Goal: Task Accomplishment & Management: Use online tool/utility

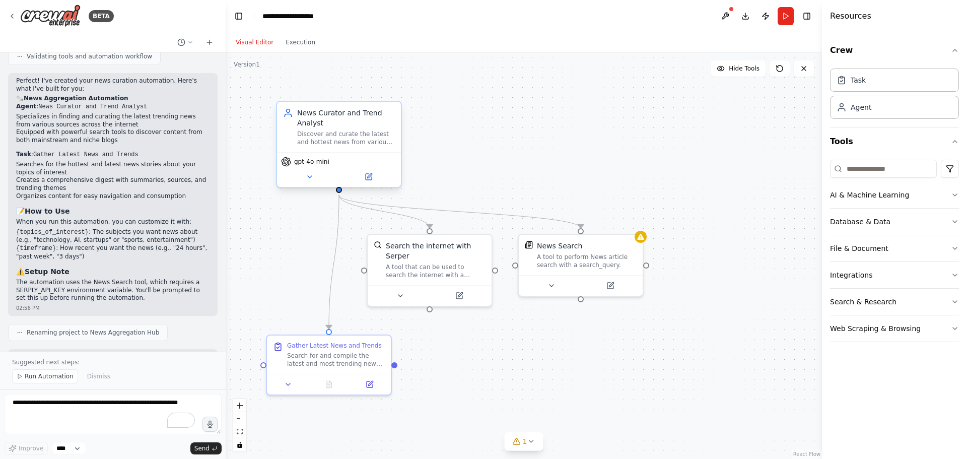
click at [287, 125] on div "News Curator and Trend Analyst Discover and curate the latest and hottest news …" at bounding box center [339, 127] width 112 height 38
click at [301, 177] on button at bounding box center [309, 177] width 57 height 12
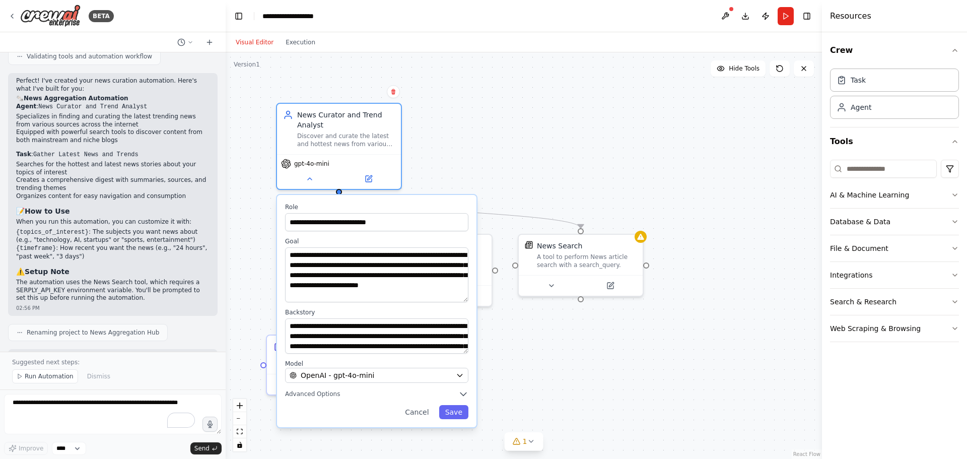
drag, startPoint x: 466, startPoint y: 282, endPoint x: 479, endPoint y: 301, distance: 23.6
click at [479, 301] on div ".deletable-edge-delete-btn { width: 20px; height: 20px; border: 0px solid #ffff…" at bounding box center [524, 255] width 597 height 407
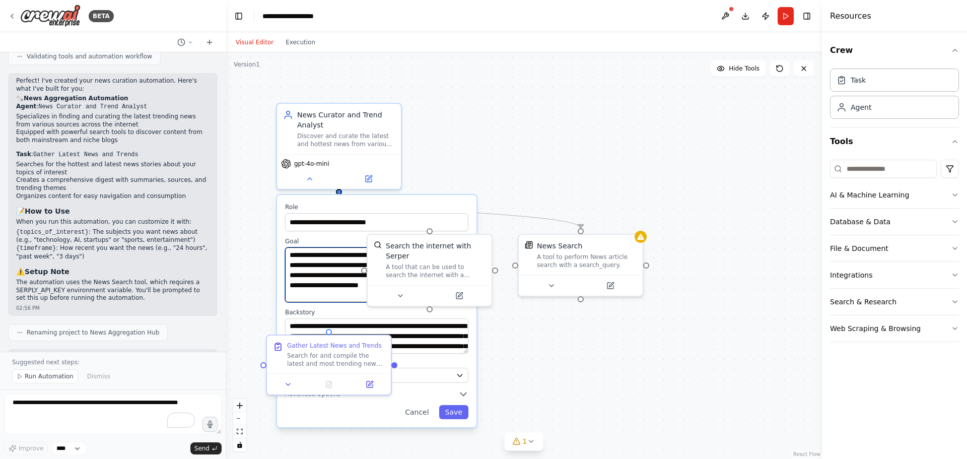
click at [330, 275] on textarea "**********" at bounding box center [376, 274] width 183 height 55
click at [745, 85] on div ".deletable-edge-delete-btn { width: 20px; height: 20px; border: 0px solid #ffff…" at bounding box center [524, 255] width 597 height 407
click at [329, 277] on textarea "**********" at bounding box center [376, 274] width 183 height 55
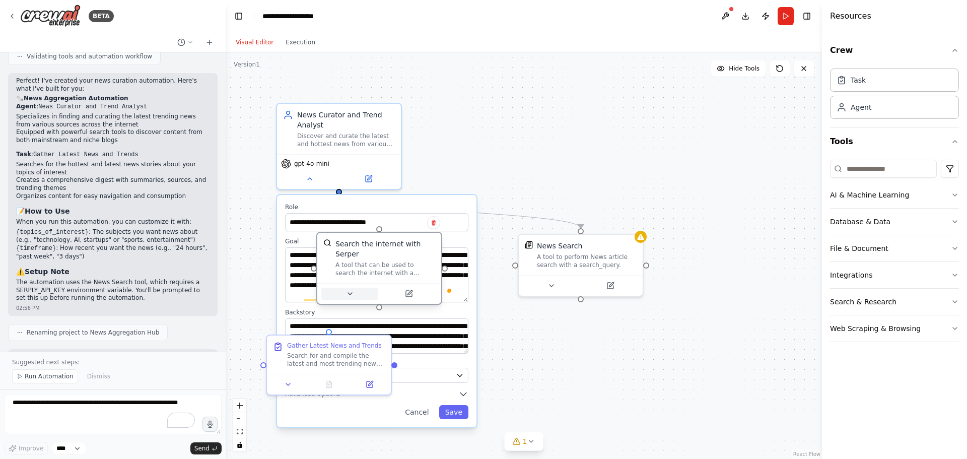
drag, startPoint x: 401, startPoint y: 289, endPoint x: 344, endPoint y: 286, distance: 56.5
click at [344, 288] on button at bounding box center [349, 294] width 57 height 12
click at [327, 288] on button at bounding box center [349, 294] width 57 height 12
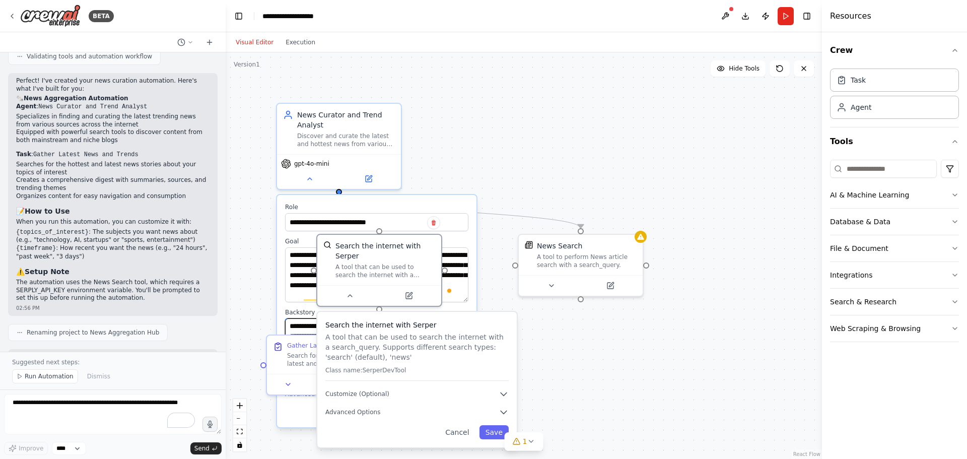
click at [311, 329] on textarea "**********" at bounding box center [376, 335] width 183 height 35
click at [461, 425] on button "Cancel" at bounding box center [457, 432] width 36 height 14
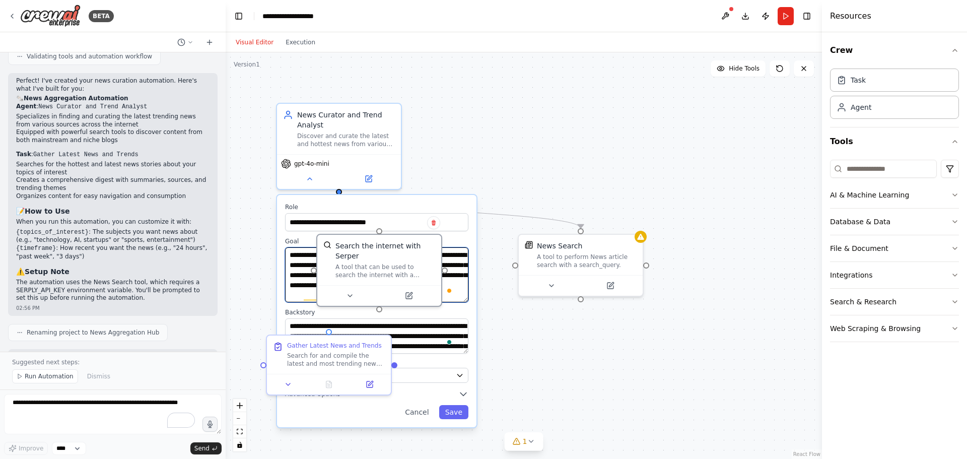
click at [311, 280] on textarea "**********" at bounding box center [376, 274] width 183 height 55
click at [524, 117] on div ".deletable-edge-delete-btn { width: 20px; height: 20px; border: 0px solid #ffff…" at bounding box center [524, 255] width 597 height 407
click at [377, 261] on div "A tool that can be used to search the internet with a search_query. Supports di…" at bounding box center [386, 269] width 100 height 16
click at [523, 113] on div ".deletable-edge-delete-btn { width: 20px; height: 20px; border: 0px solid #ffff…" at bounding box center [524, 255] width 597 height 407
drag, startPoint x: 438, startPoint y: 423, endPoint x: 404, endPoint y: 411, distance: 36.3
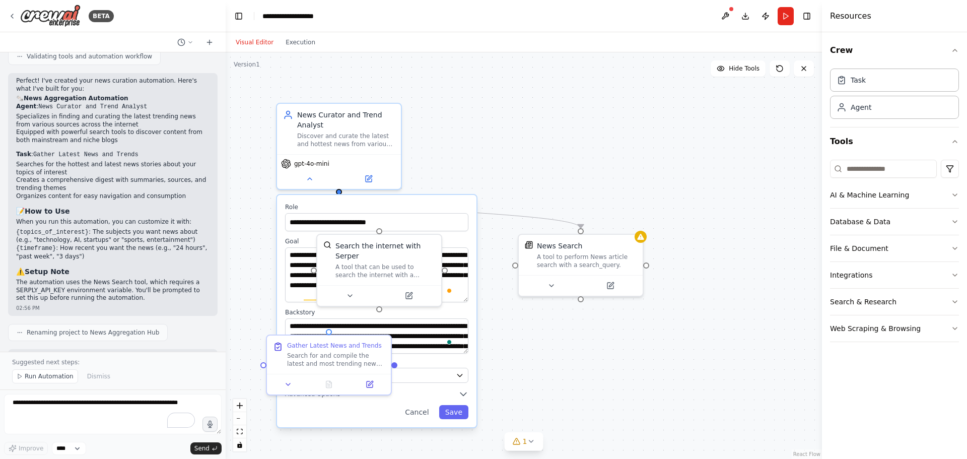
click at [437, 423] on div "**********" at bounding box center [377, 311] width 200 height 232
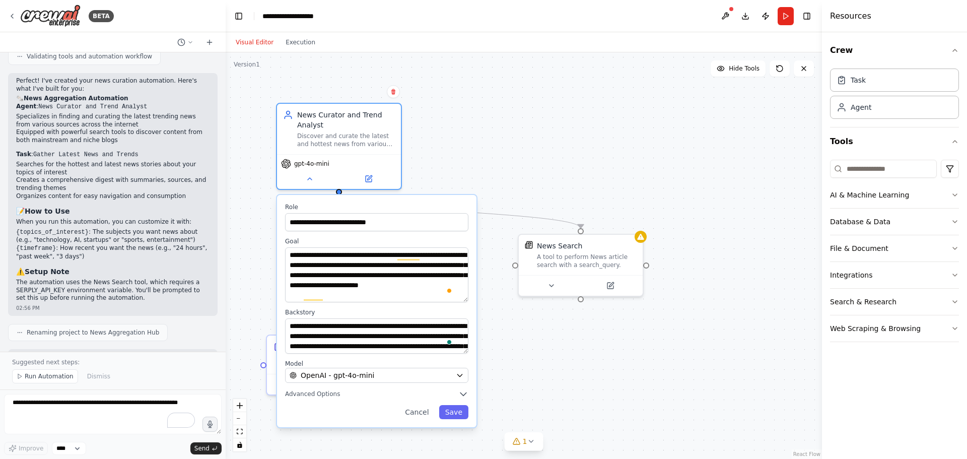
click at [403, 411] on div "Cancel Save" at bounding box center [376, 412] width 183 height 14
click at [428, 418] on button "Cancel" at bounding box center [417, 412] width 36 height 14
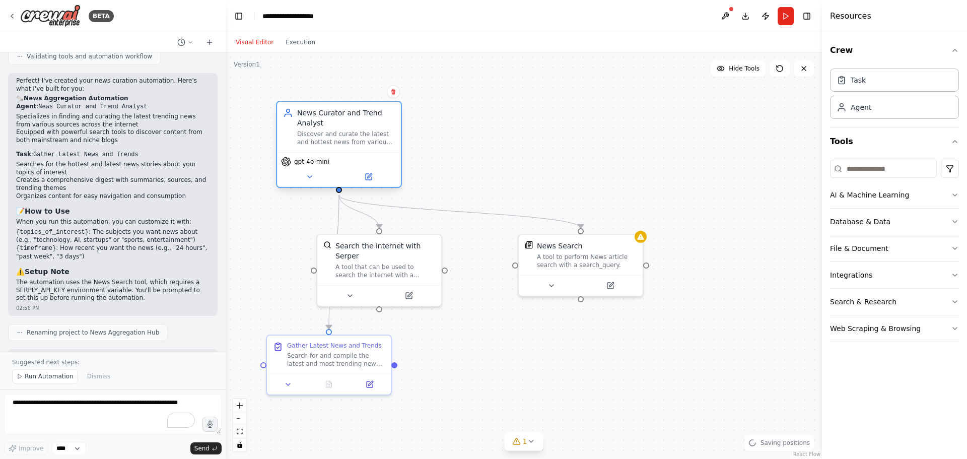
click at [357, 160] on div "gpt-4o-mini" at bounding box center [339, 162] width 116 height 10
click at [318, 182] on button at bounding box center [309, 177] width 57 height 12
click at [315, 178] on button at bounding box center [309, 177] width 57 height 12
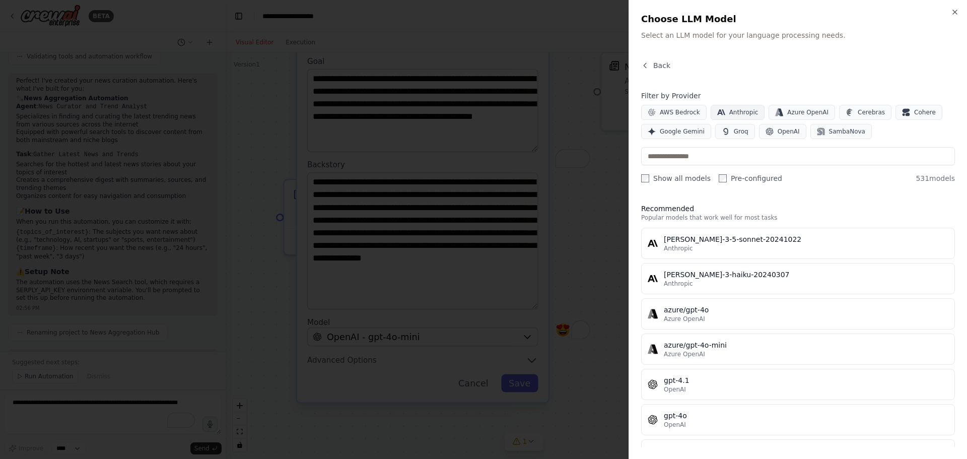
drag, startPoint x: 955, startPoint y: 13, endPoint x: 729, endPoint y: 113, distance: 247.4
click at [955, 13] on icon "button" at bounding box center [955, 12] width 8 height 8
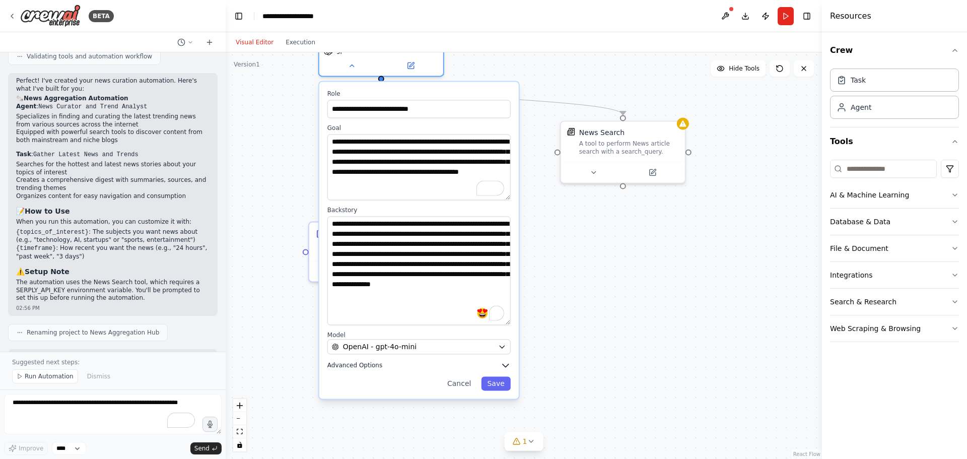
click at [505, 366] on icon "button" at bounding box center [506, 365] width 6 height 3
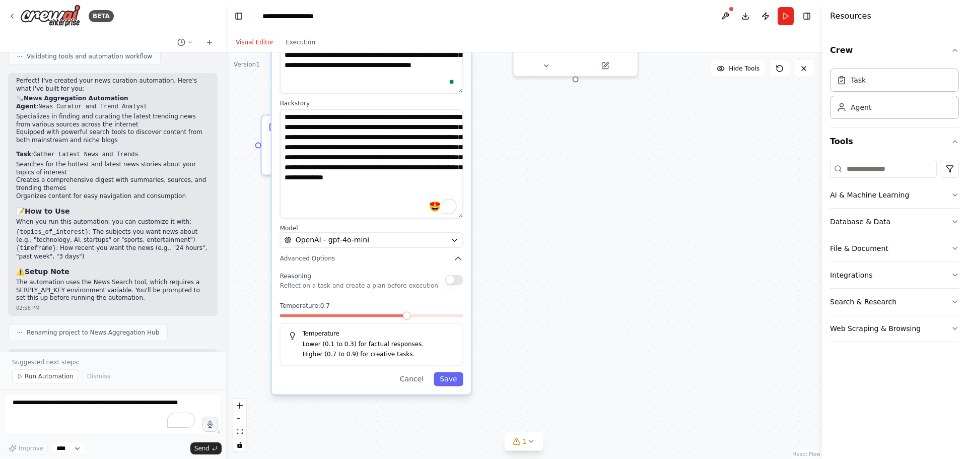
drag, startPoint x: 625, startPoint y: 319, endPoint x: 583, endPoint y: 212, distance: 115.6
click at [583, 212] on div ".deletable-edge-delete-btn { width: 20px; height: 20px; border: 0px solid #ffff…" at bounding box center [524, 255] width 597 height 407
click at [451, 382] on button "Save" at bounding box center [451, 379] width 29 height 14
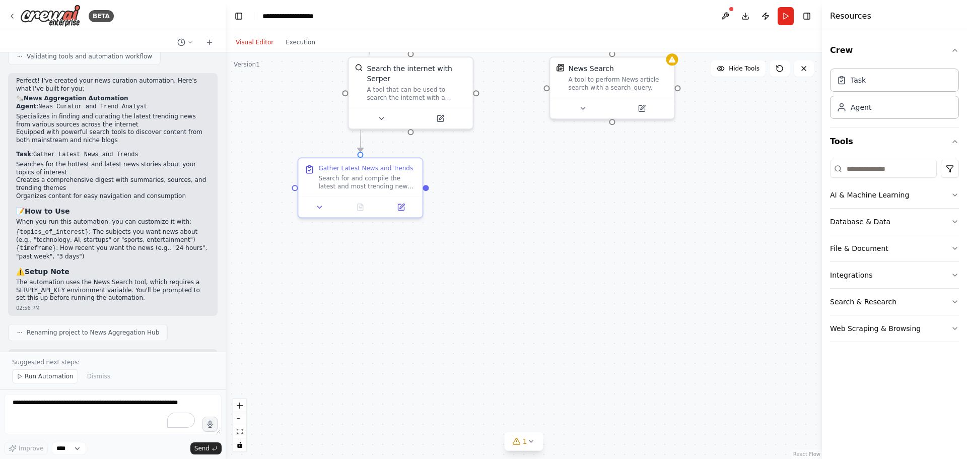
drag, startPoint x: 484, startPoint y: 273, endPoint x: 524, endPoint y: 356, distance: 92.6
click at [524, 356] on div ".deletable-edge-delete-btn { width: 20px; height: 20px; border: 0px solid #ffff…" at bounding box center [524, 255] width 597 height 407
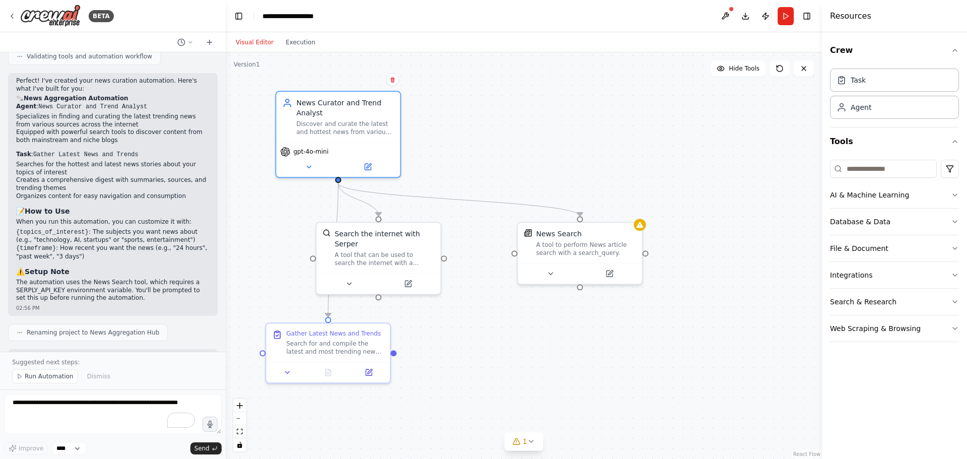
drag, startPoint x: 582, startPoint y: 263, endPoint x: 509, endPoint y: 346, distance: 109.9
click at [509, 346] on div ".deletable-edge-delete-btn { width: 20px; height: 20px; border: 0px solid #ffff…" at bounding box center [524, 255] width 597 height 407
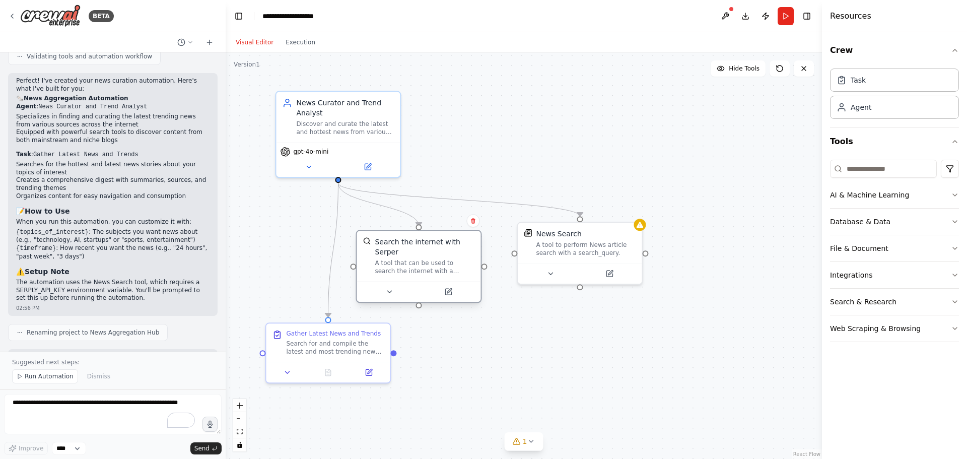
drag, startPoint x: 356, startPoint y: 234, endPoint x: 396, endPoint y: 245, distance: 41.9
click at [396, 245] on div "Search the internet with Serper" at bounding box center [425, 247] width 100 height 20
click at [400, 281] on div at bounding box center [419, 291] width 124 height 21
click at [393, 288] on icon at bounding box center [389, 292] width 8 height 8
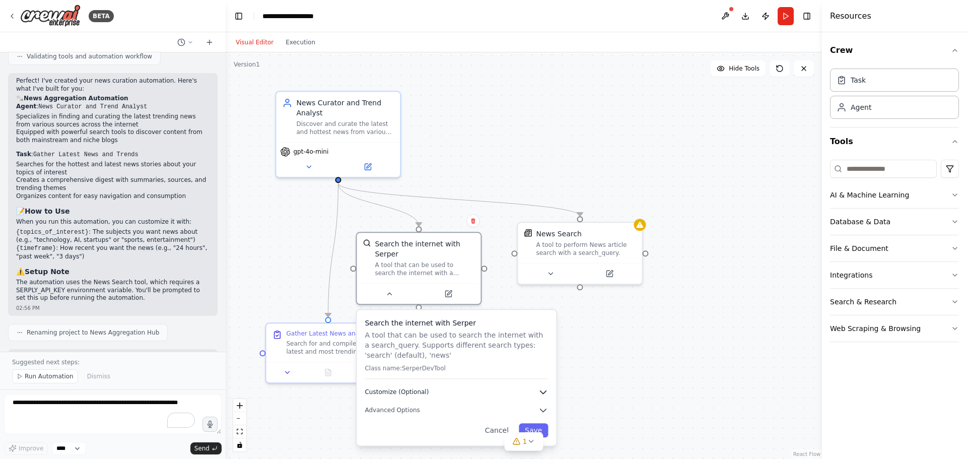
click at [436, 387] on button "Customize (Optional)" at bounding box center [456, 392] width 183 height 10
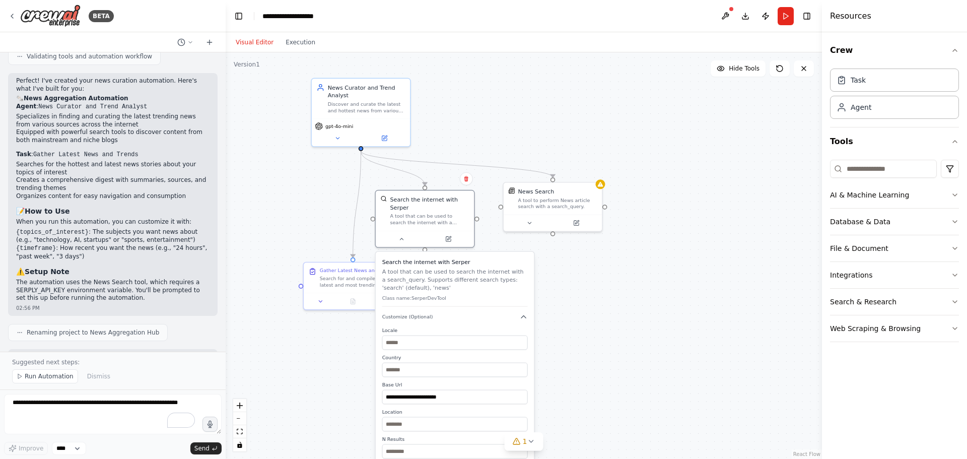
drag, startPoint x: 623, startPoint y: 349, endPoint x: 592, endPoint y: 297, distance: 60.6
click at [592, 297] on div ".deletable-edge-delete-btn { width: 20px; height: 20px; border: 0px solid #ffff…" at bounding box center [524, 255] width 597 height 407
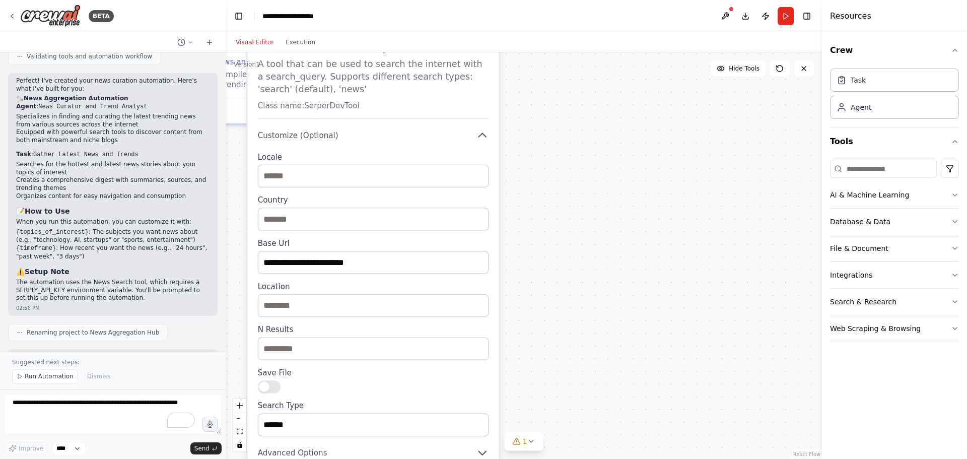
drag, startPoint x: 573, startPoint y: 372, endPoint x: 545, endPoint y: 253, distance: 122.1
click at [545, 253] on div ".deletable-edge-delete-btn { width: 20px; height: 20px; border: 0px solid #ffff…" at bounding box center [524, 255] width 597 height 407
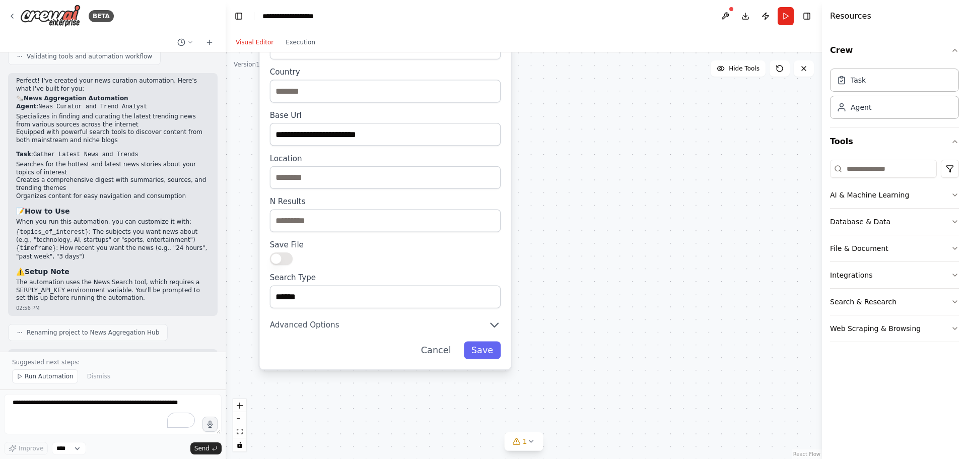
drag, startPoint x: 563, startPoint y: 320, endPoint x: 581, endPoint y: 191, distance: 130.2
click at [576, 192] on div ".deletable-edge-delete-btn { width: 20px; height: 20px; border: 0px solid #ffff…" at bounding box center [524, 255] width 597 height 407
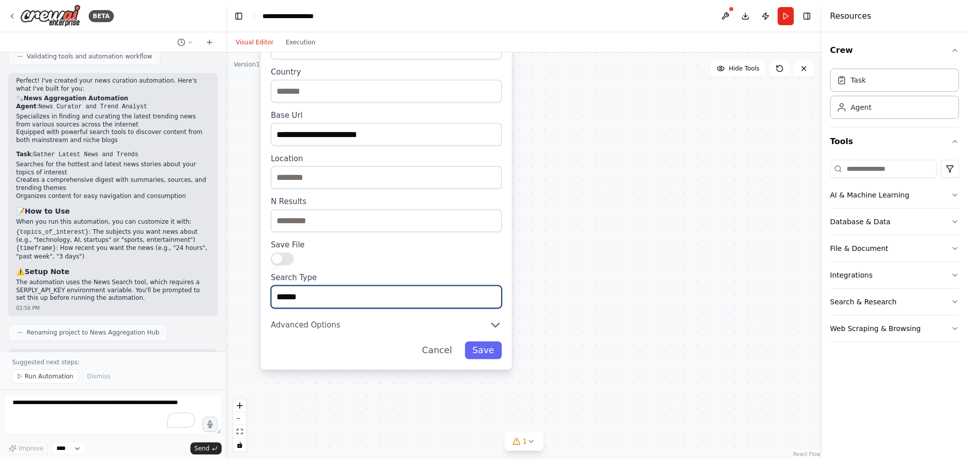
click at [367, 286] on input "******" at bounding box center [386, 297] width 231 height 23
click at [415, 287] on input "******" at bounding box center [386, 297] width 231 height 23
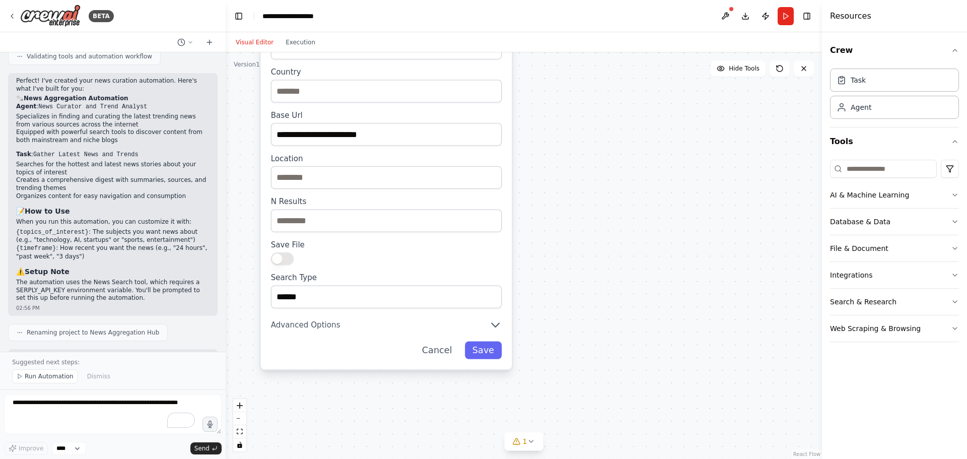
click at [341, 322] on div "**********" at bounding box center [386, 137] width 251 height 466
click at [491, 318] on icon "button" at bounding box center [495, 324] width 13 height 13
click at [498, 323] on icon "button" at bounding box center [496, 325] width 8 height 4
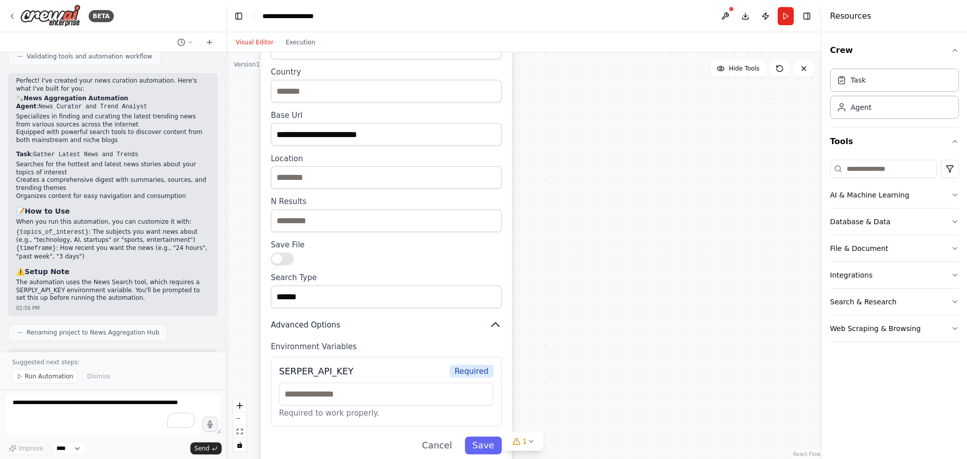
click at [497, 318] on icon "button" at bounding box center [495, 324] width 13 height 13
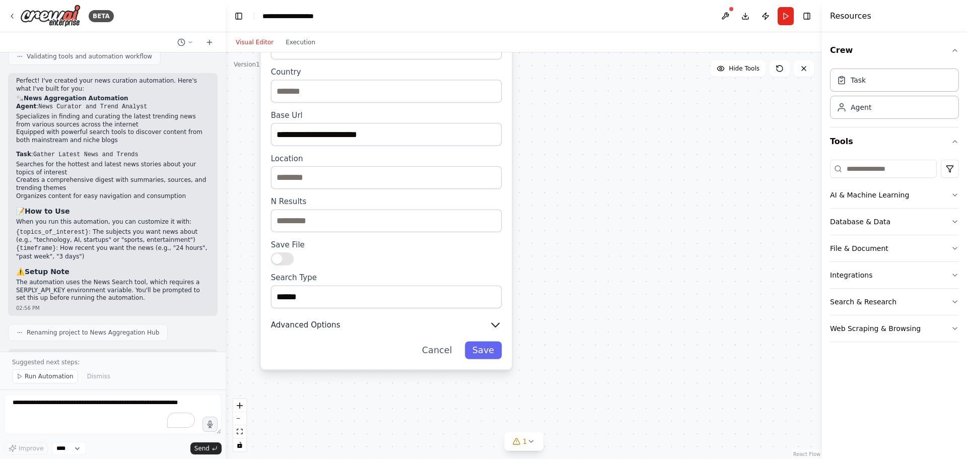
click at [497, 318] on icon "button" at bounding box center [495, 324] width 13 height 13
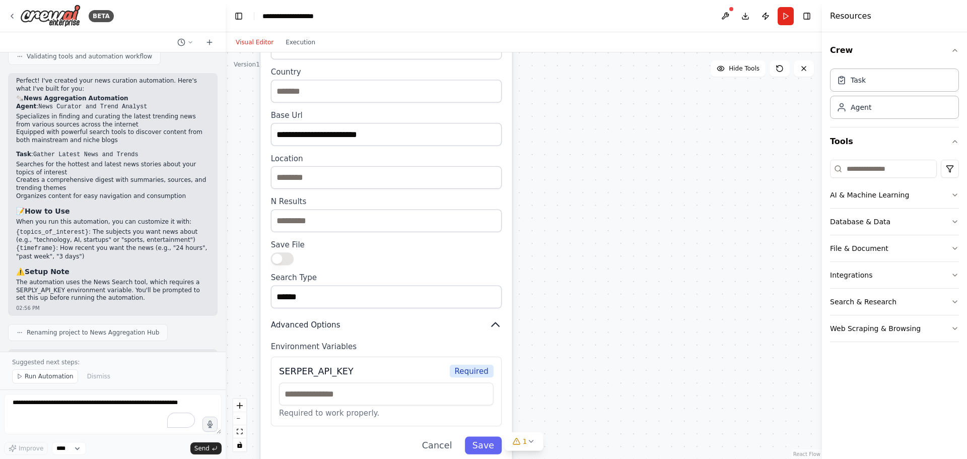
click at [497, 318] on icon "button" at bounding box center [495, 324] width 13 height 13
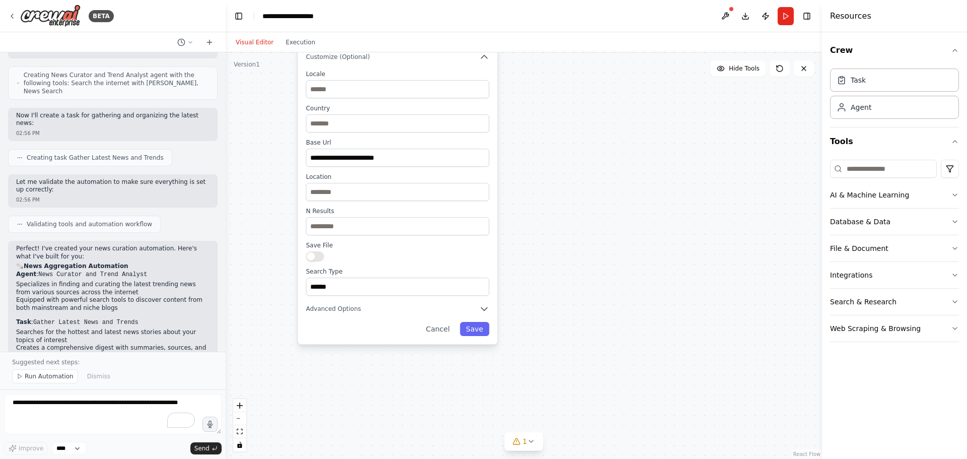
scroll to position [458, 0]
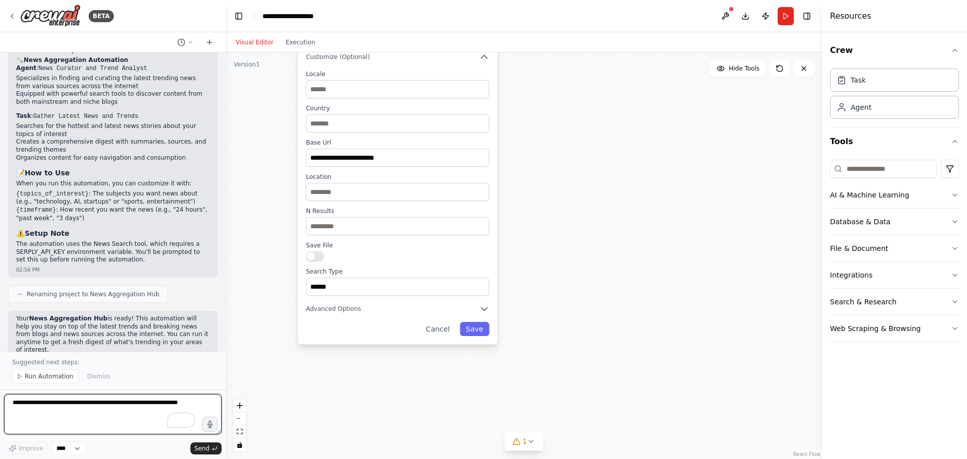
click at [140, 413] on textarea "To enrich screen reader interactions, please activate Accessibility in Grammarl…" at bounding box center [113, 414] width 218 height 40
click at [201, 402] on textarea "To enrich screen reader interactions, please activate Accessibility in Grammarl…" at bounding box center [113, 414] width 218 height 40
click at [204, 400] on textarea "To enrich screen reader interactions, please activate Accessibility in Grammarl…" at bounding box center [113, 414] width 218 height 40
drag, startPoint x: 196, startPoint y: 407, endPoint x: 3, endPoint y: 392, distance: 194.0
click at [0, 391] on div "BETA I want to have a place where i can find the latests and hottests news from…" at bounding box center [113, 229] width 226 height 459
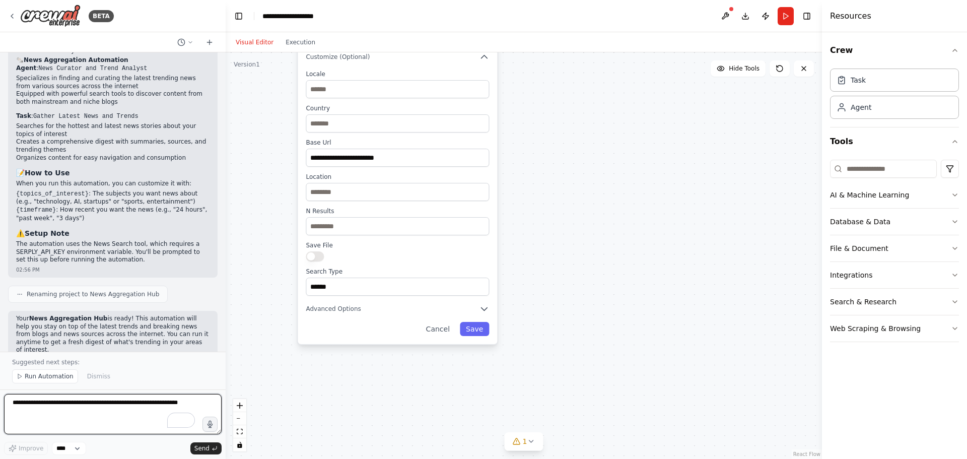
click at [67, 413] on textarea "To enrich screen reader interactions, please activate Accessibility in Grammarl…" at bounding box center [113, 414] width 218 height 40
type textarea "**********"
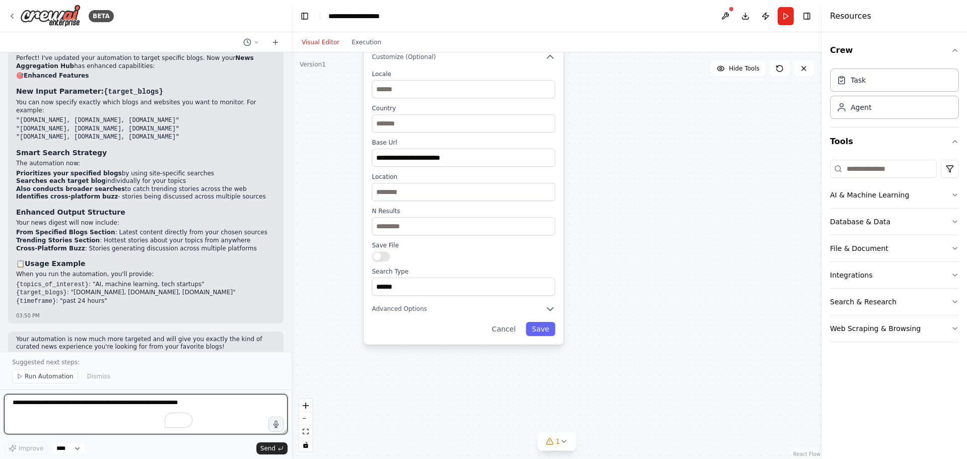
scroll to position [922, 0]
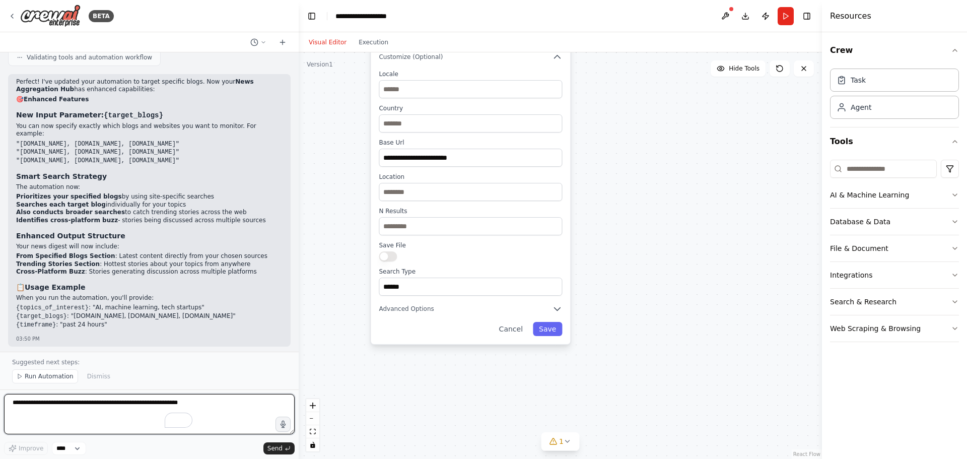
drag, startPoint x: 223, startPoint y: 296, endPoint x: 299, endPoint y: 303, distance: 75.9
click at [299, 303] on div "BETA I want to have a place where i can find the latests and hottests news from…" at bounding box center [483, 229] width 967 height 459
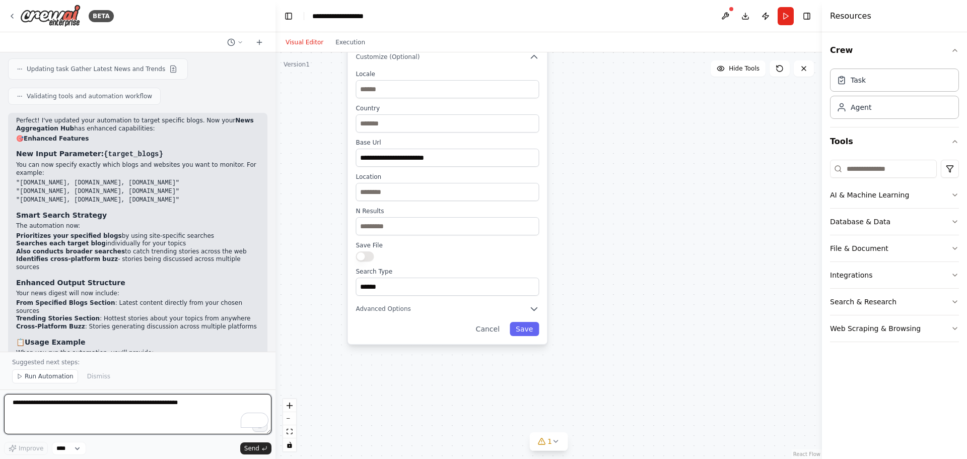
drag, startPoint x: 295, startPoint y: 293, endPoint x: 276, endPoint y: 274, distance: 27.1
click at [276, 274] on div "BETA I want to have a place where i can find the latests and hottests news from…" at bounding box center [483, 229] width 967 height 459
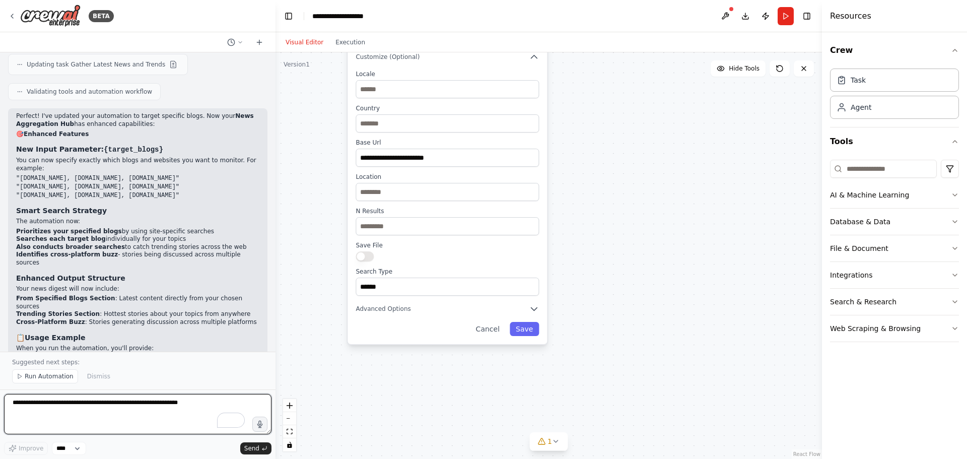
scroll to position [946, 0]
